Goal: Check status: Check status

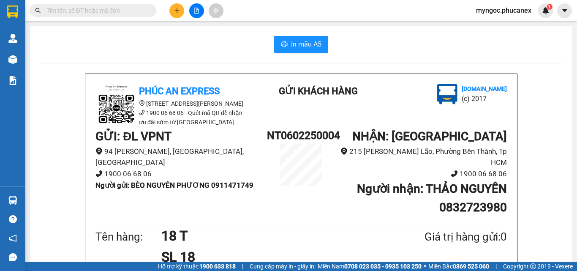
click at [92, 11] on input "text" at bounding box center [96, 10] width 100 height 9
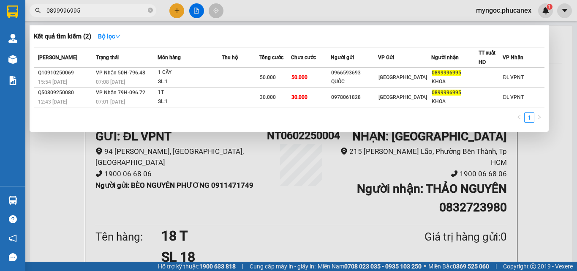
type input "0899996995"
click at [175, 11] on div at bounding box center [288, 135] width 577 height 271
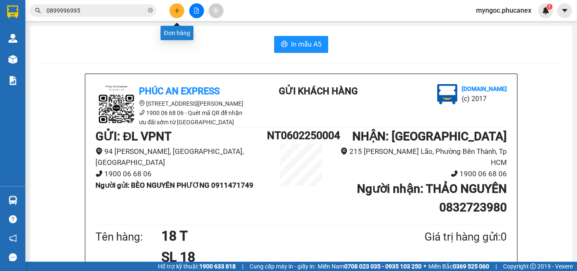
click at [171, 13] on button at bounding box center [176, 10] width 15 height 15
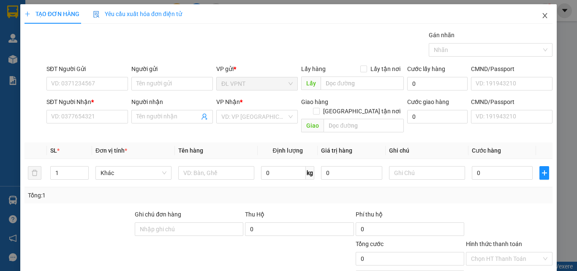
click at [541, 16] on icon "close" at bounding box center [544, 15] width 7 height 7
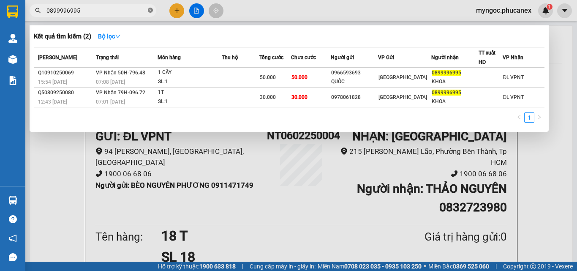
click at [150, 10] on icon "close-circle" at bounding box center [150, 10] width 5 height 5
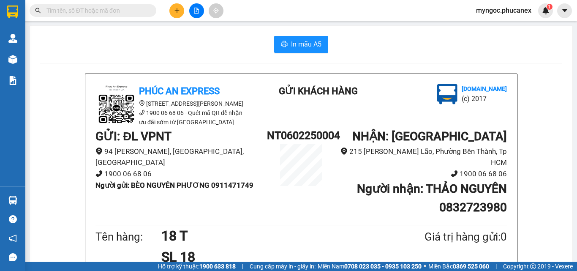
click at [110, 10] on input "text" at bounding box center [96, 10] width 100 height 9
paste input "378125379"
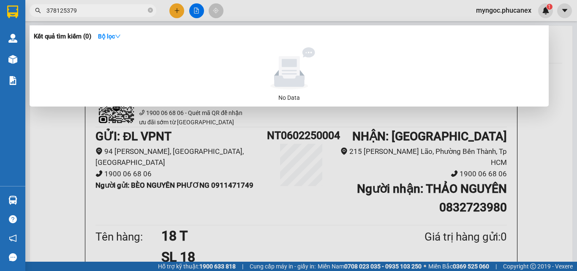
click at [46, 10] on input "378125379" at bounding box center [96, 10] width 100 height 9
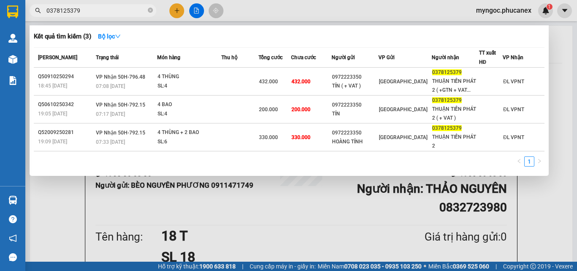
type input "0378125379"
